Goal: Information Seeking & Learning: Learn about a topic

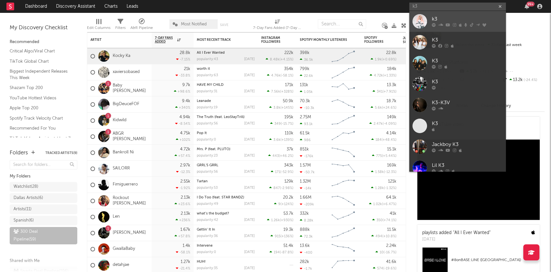
type input "k3"
click at [453, 17] on div "k3" at bounding box center [467, 19] width 71 height 8
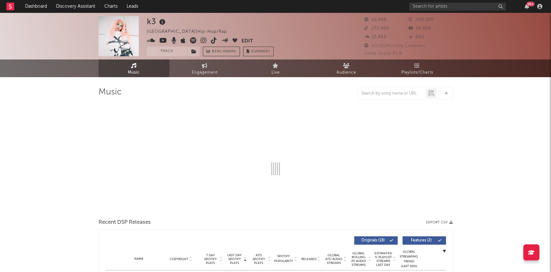
select select "6m"
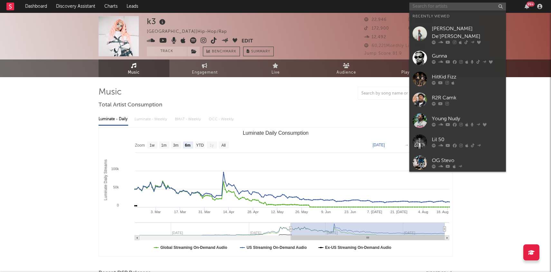
click at [453, 5] on input "text" at bounding box center [457, 7] width 97 height 8
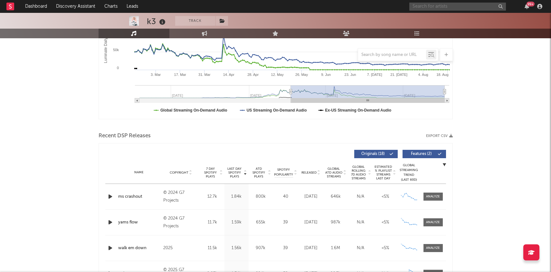
scroll to position [140, 0]
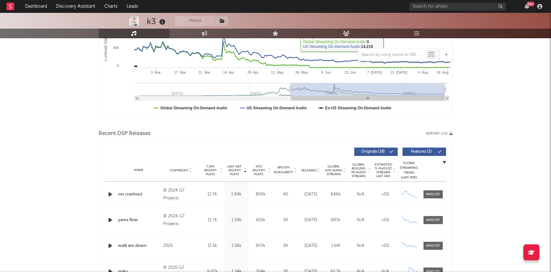
click at [360, 128] on div "Recent DSP Releases Export CSV" at bounding box center [275, 133] width 354 height 11
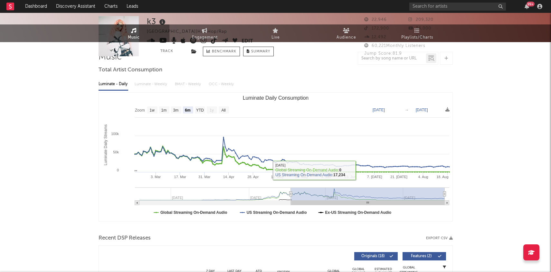
scroll to position [0, 0]
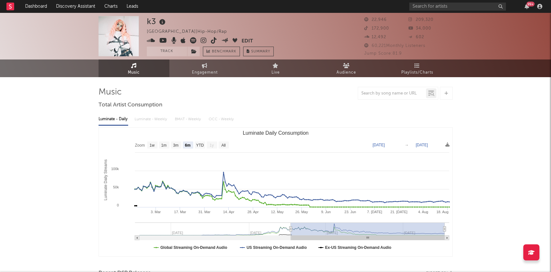
click at [446, 13] on div "k3 [GEOGRAPHIC_DATA] | Hip-Hop/Rap Edit Track Benchmark Summary 22,946 209,320 …" at bounding box center [275, 36] width 551 height 47
click at [449, 5] on input "text" at bounding box center [457, 7] width 97 height 8
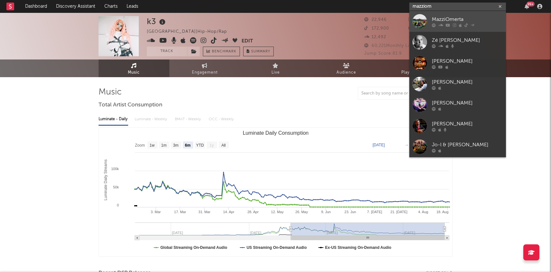
type input "mazziom"
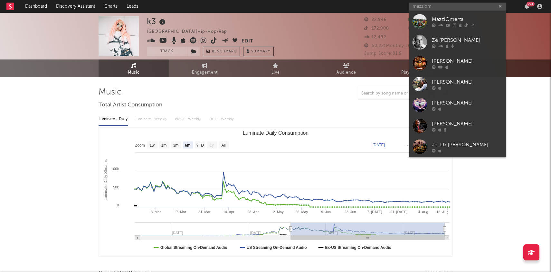
drag, startPoint x: 447, startPoint y: 16, endPoint x: 308, endPoint y: 213, distance: 241.5
click at [447, 15] on div "MazziOmerta" at bounding box center [467, 19] width 71 height 8
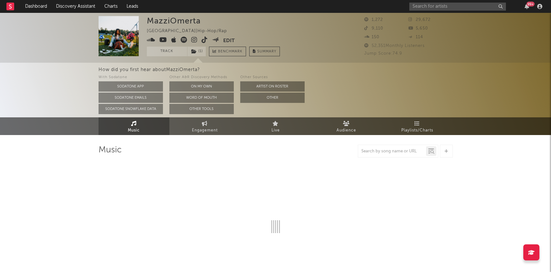
select select "6m"
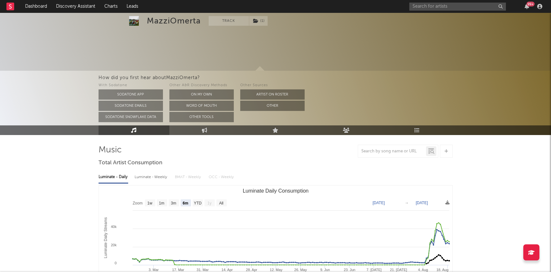
scroll to position [78, 0]
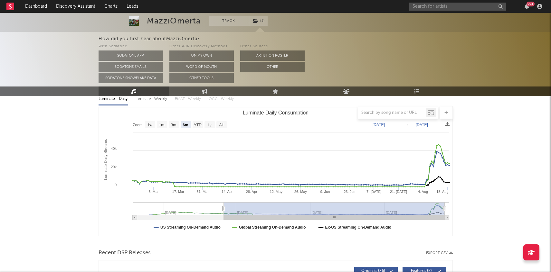
type input "[DATE]"
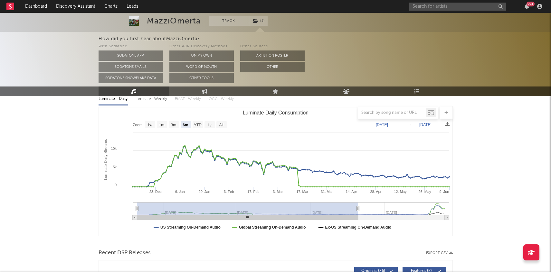
drag, startPoint x: 226, startPoint y: 209, endPoint x: 67, endPoint y: 216, distance: 158.8
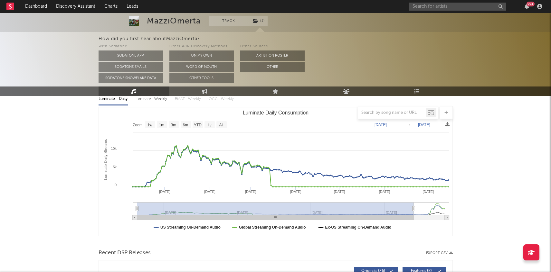
type input "[DATE]"
select select "All"
type input "[DATE]"
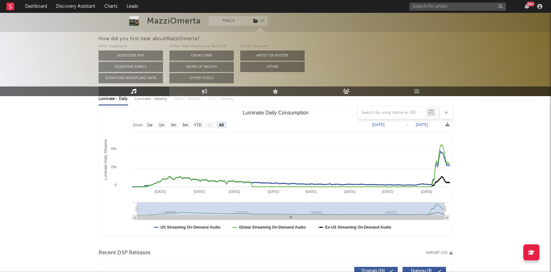
drag, startPoint x: 358, startPoint y: 209, endPoint x: 465, endPoint y: 205, distance: 106.9
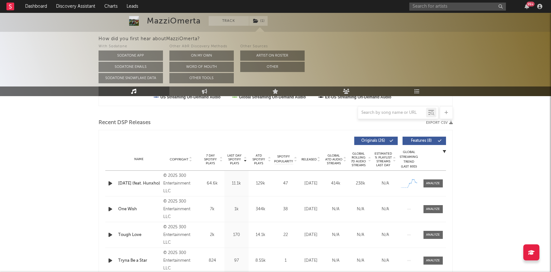
scroll to position [222, 0]
